Goal: Task Accomplishment & Management: Use online tool/utility

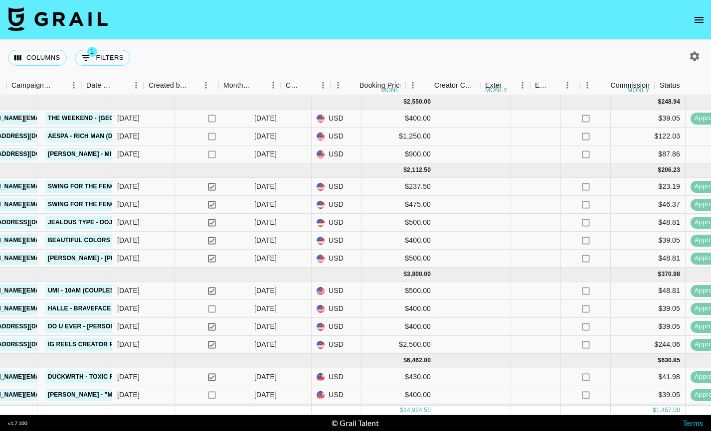
scroll to position [0, 727]
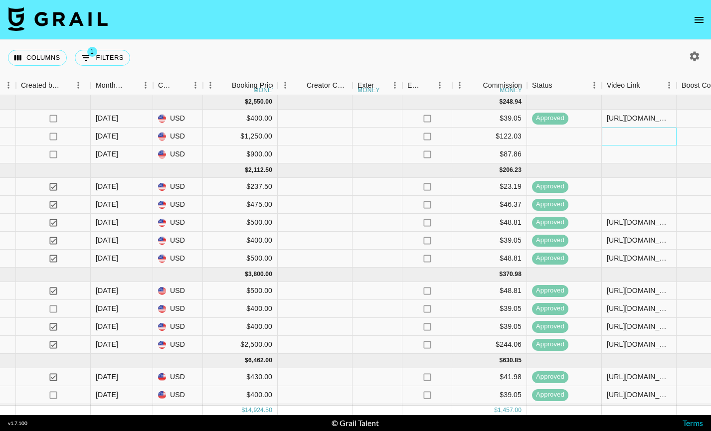
click at [636, 139] on div at bounding box center [639, 137] width 75 height 18
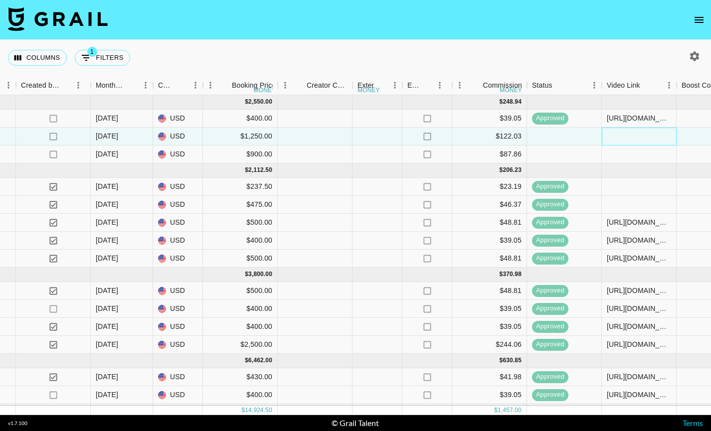
click at [636, 139] on div at bounding box center [639, 137] width 75 height 18
type input "[URL][DOMAIN_NAME]"
click at [634, 160] on div at bounding box center [639, 155] width 75 height 18
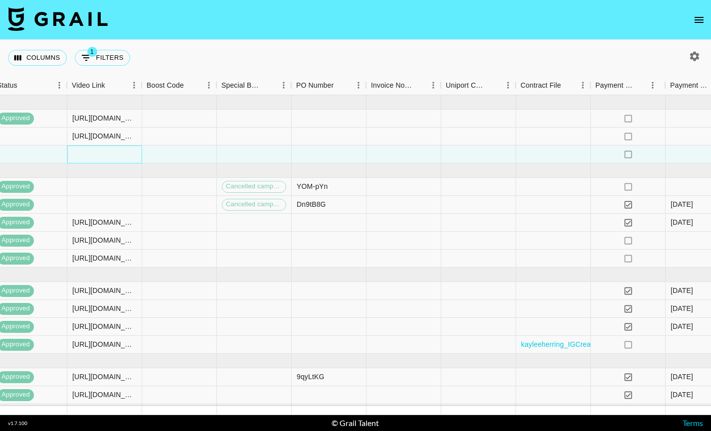
scroll to position [0, 1405]
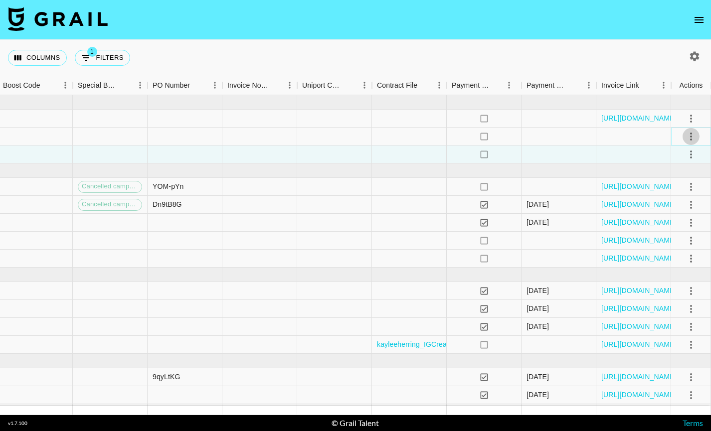
click at [689, 136] on icon "select merge strategy" at bounding box center [691, 137] width 12 height 12
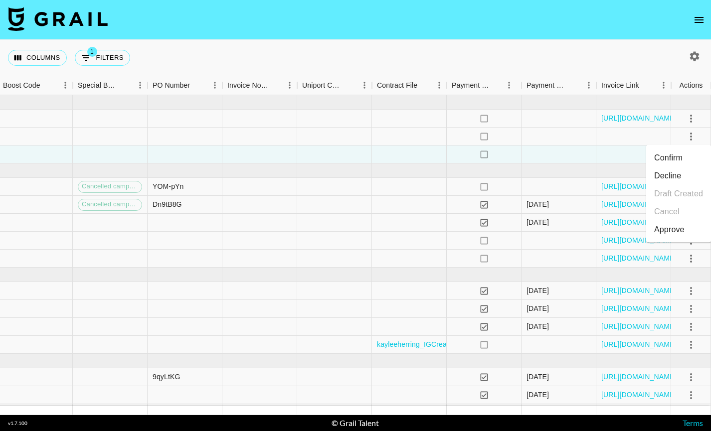
click at [659, 224] on div "Approve" at bounding box center [669, 230] width 30 height 12
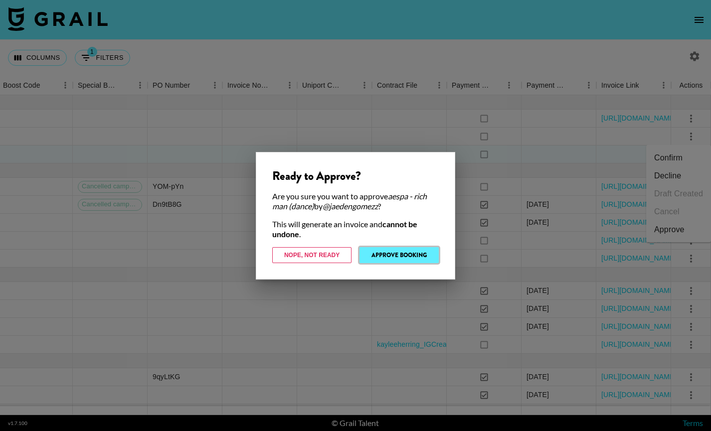
drag, startPoint x: 418, startPoint y: 256, endPoint x: 272, endPoint y: 190, distance: 160.2
click at [418, 256] on button "Approve Booking" at bounding box center [398, 255] width 79 height 16
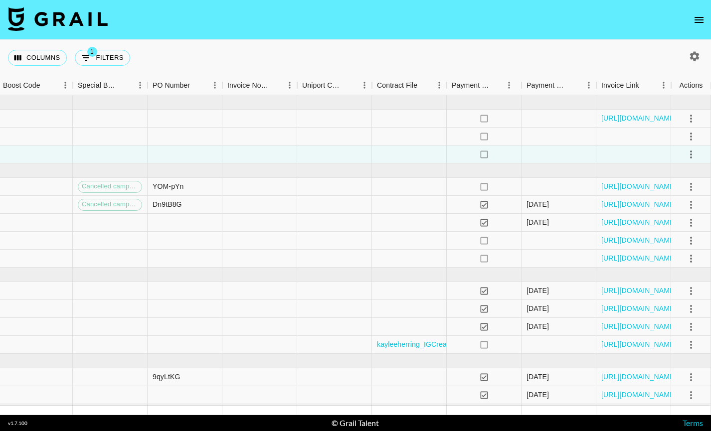
click at [698, 60] on icon "button" at bounding box center [694, 56] width 12 height 12
select select "[DATE]"
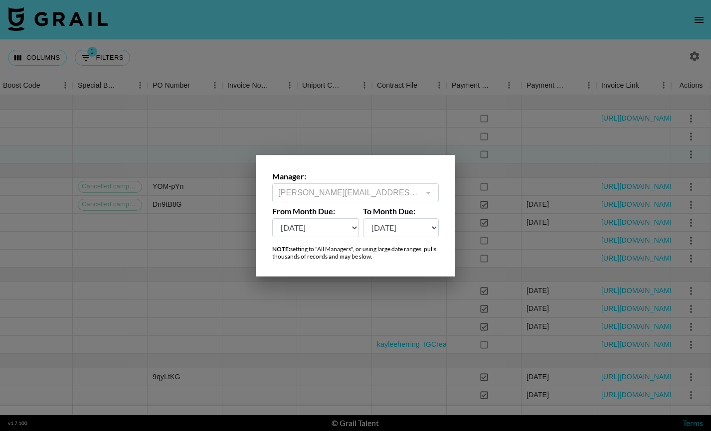
click at [437, 117] on div at bounding box center [355, 215] width 711 height 431
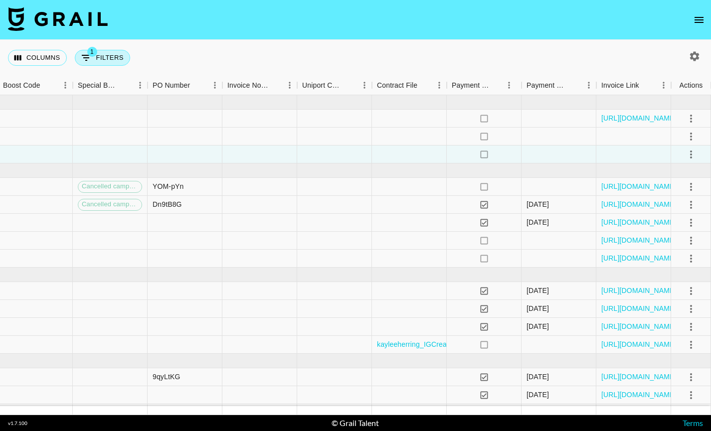
click at [95, 58] on button "1 Filters" at bounding box center [102, 58] width 55 height 16
select select "managerIds"
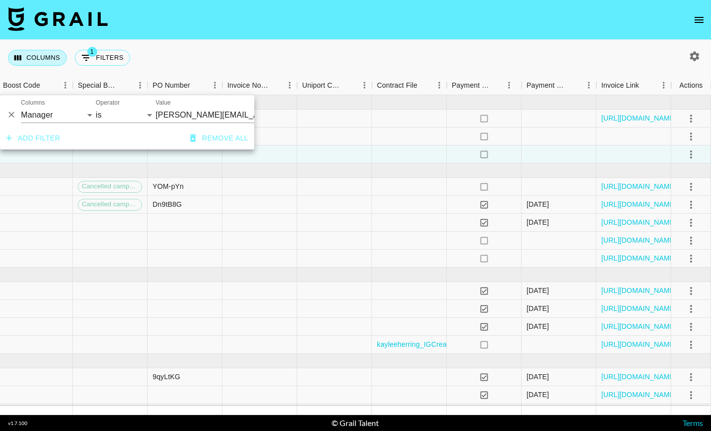
click at [46, 60] on button "Columns" at bounding box center [37, 58] width 59 height 16
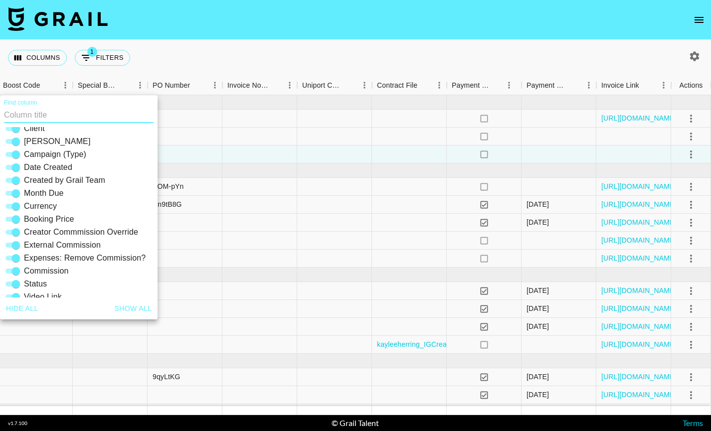
scroll to position [75, 0]
click at [202, 47] on div "Columns 1 Filters + Booking" at bounding box center [355, 58] width 711 height 36
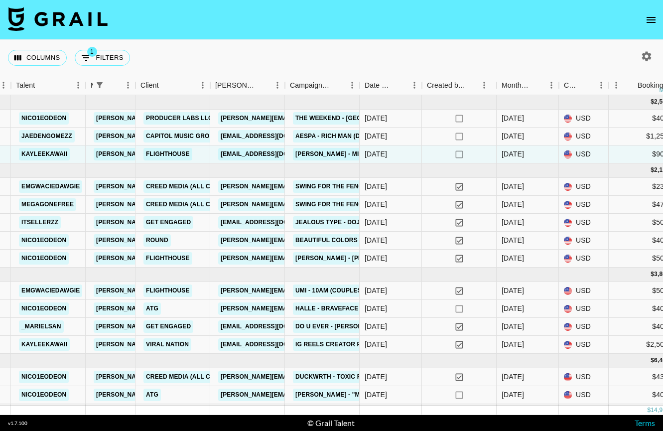
scroll to position [0, 324]
